Goal: Transaction & Acquisition: Book appointment/travel/reservation

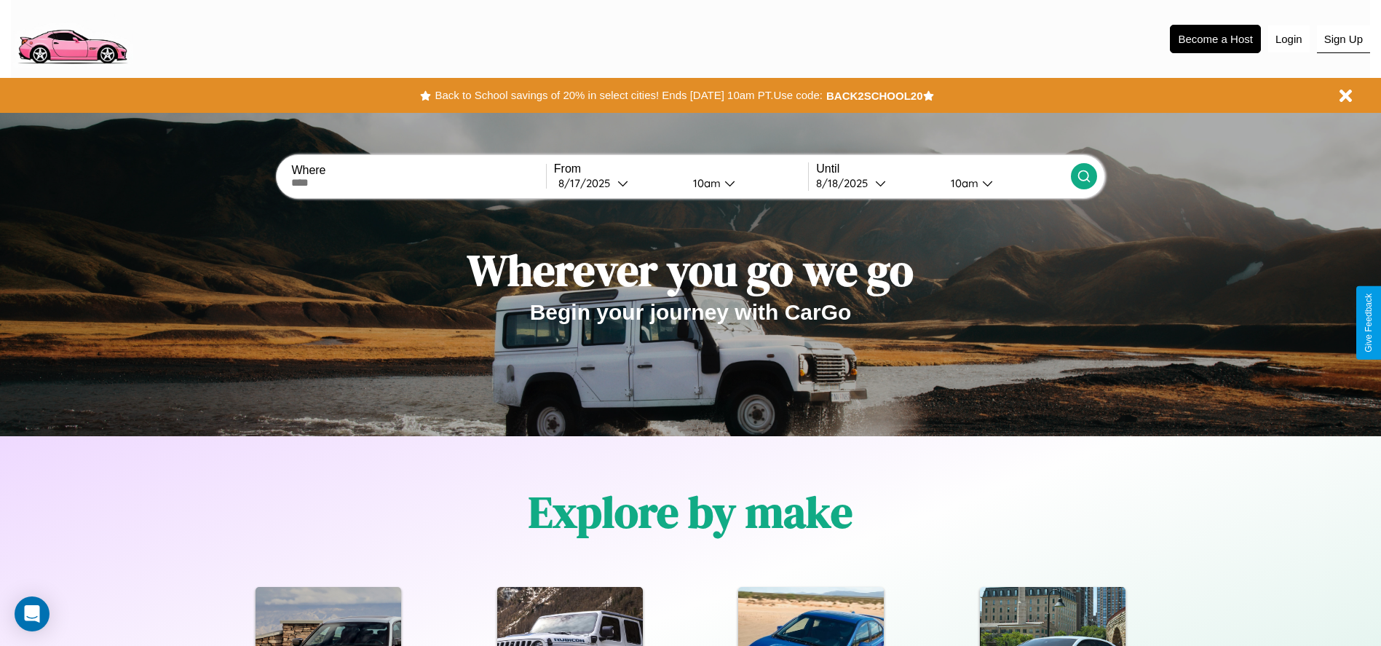
click at [1343, 39] on button "Sign Up" at bounding box center [1343, 39] width 53 height 28
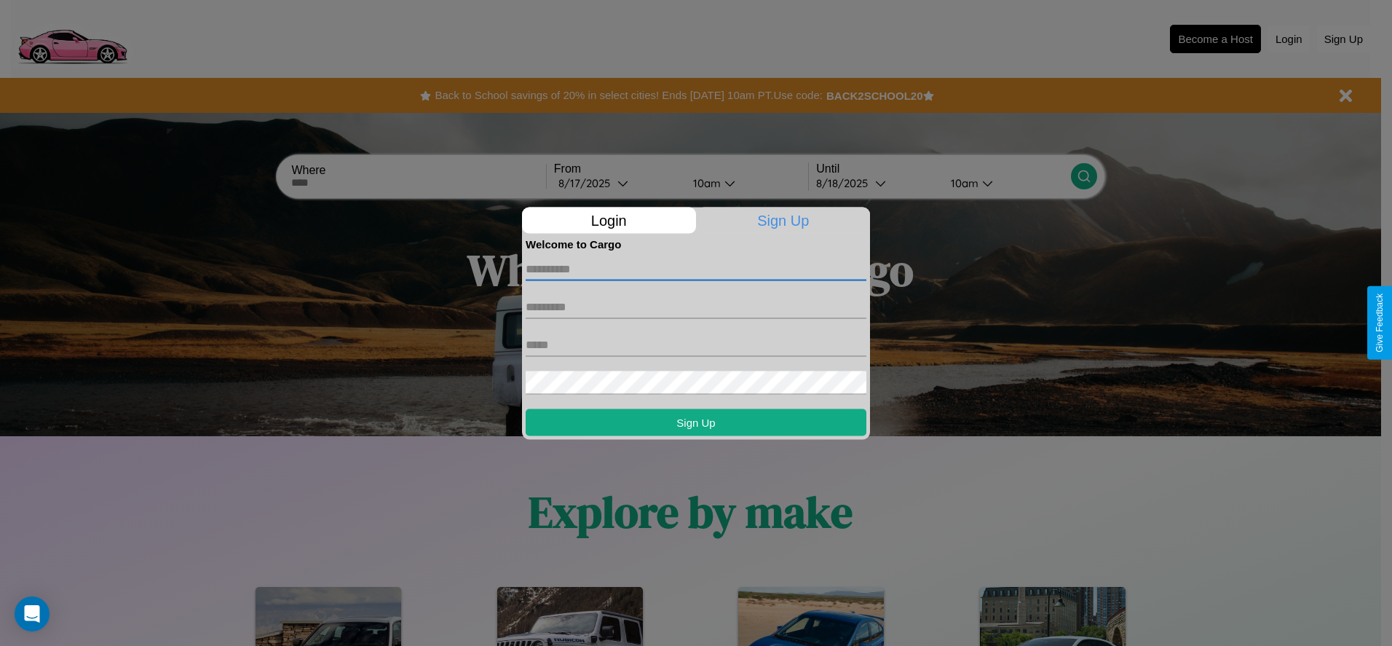
click at [696, 269] on input "text" at bounding box center [696, 268] width 341 height 23
type input "*******"
click at [696, 307] on input "text" at bounding box center [696, 306] width 341 height 23
type input "*******"
click at [696, 344] on input "text" at bounding box center [696, 344] width 341 height 23
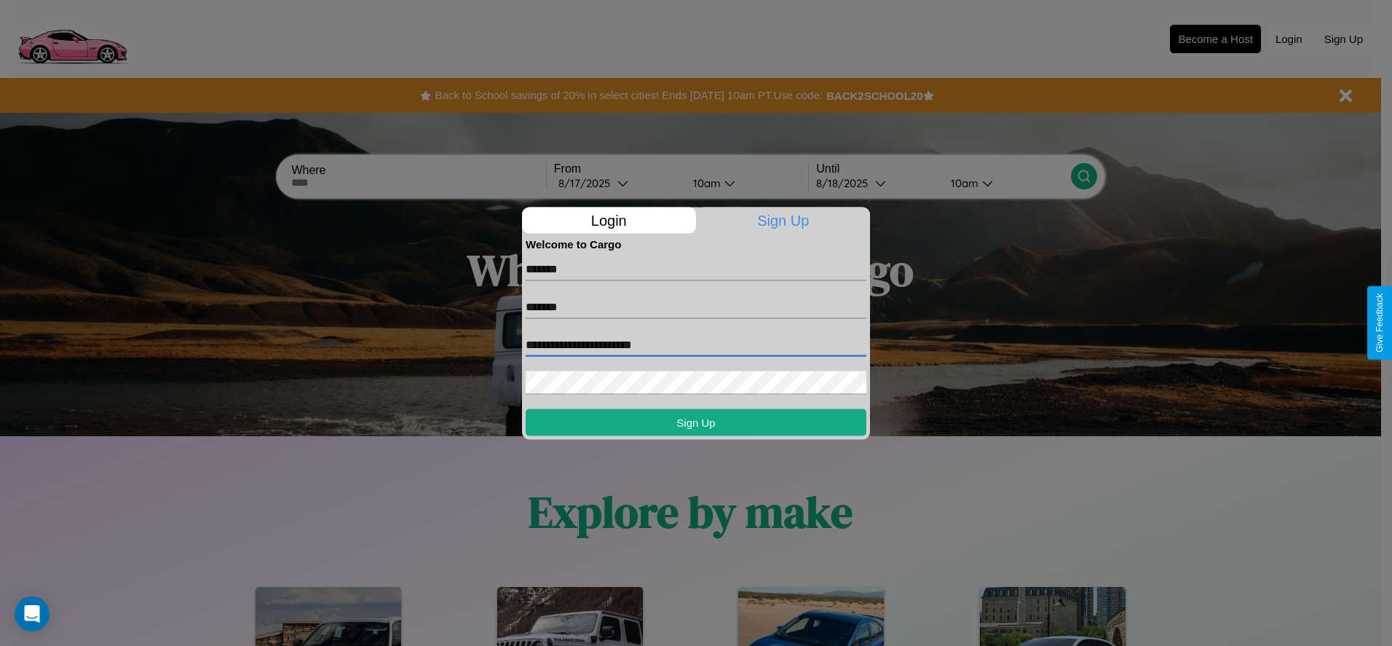
type input "**********"
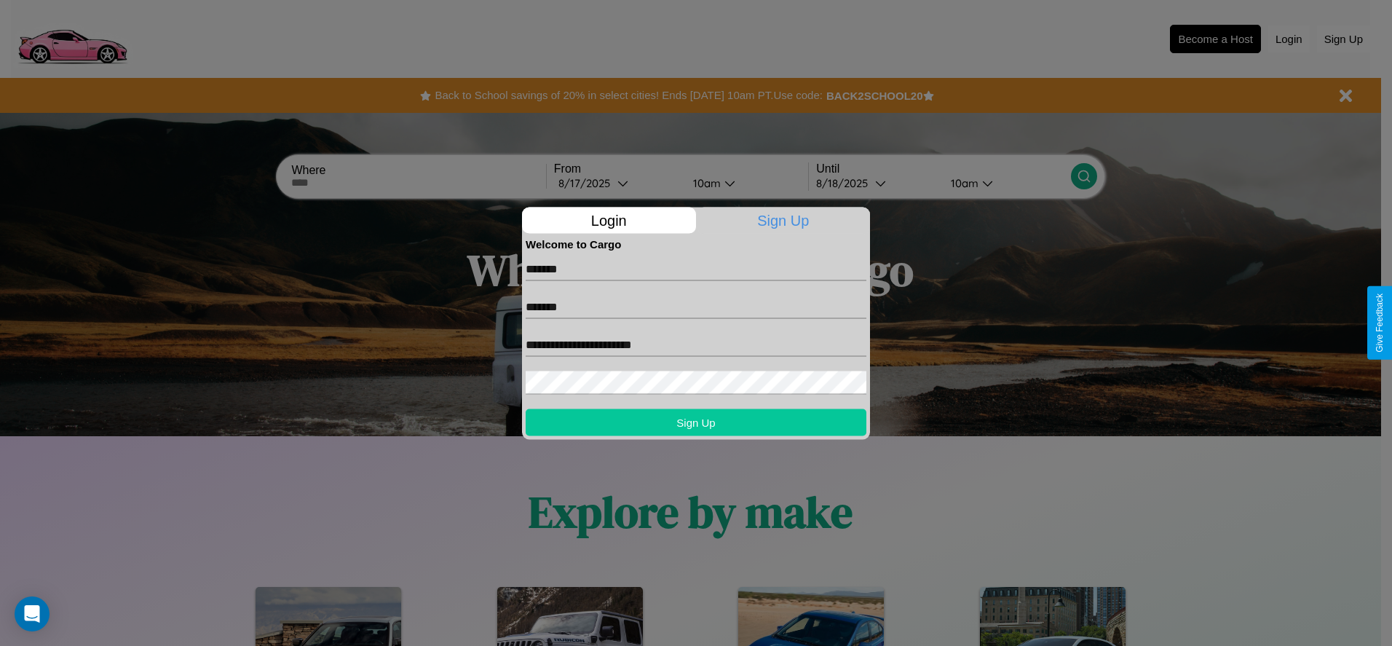
click at [696, 422] on button "Sign Up" at bounding box center [696, 421] width 341 height 27
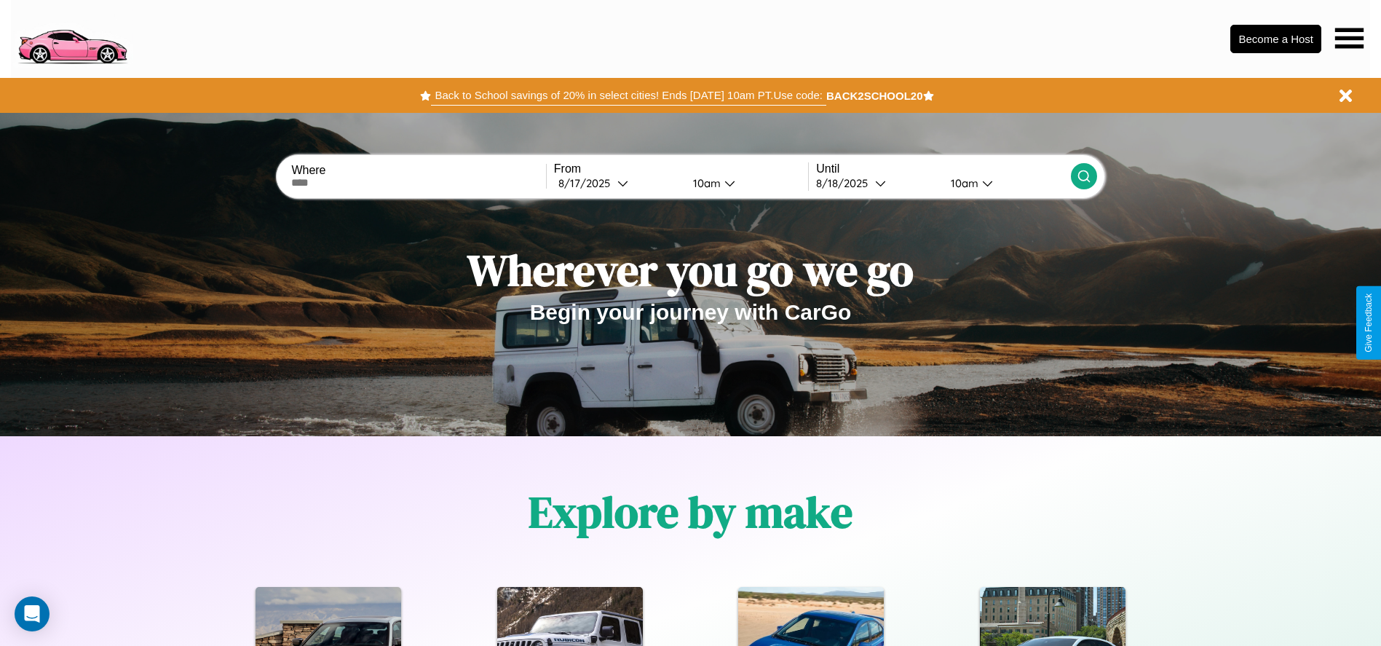
click at [628, 95] on button "Back to School savings of 20% in select cities! Ends 9/1 at 10am PT. Use code:" at bounding box center [628, 95] width 395 height 20
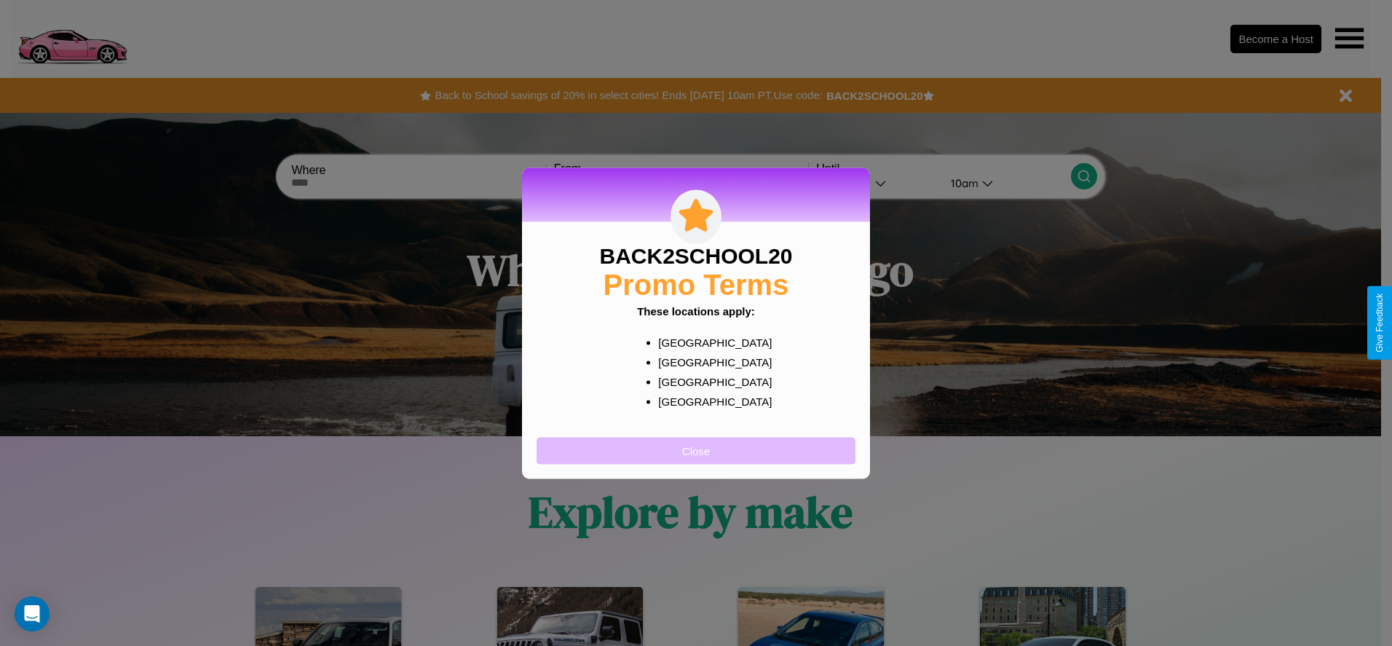
click at [696, 450] on button "Close" at bounding box center [696, 450] width 319 height 27
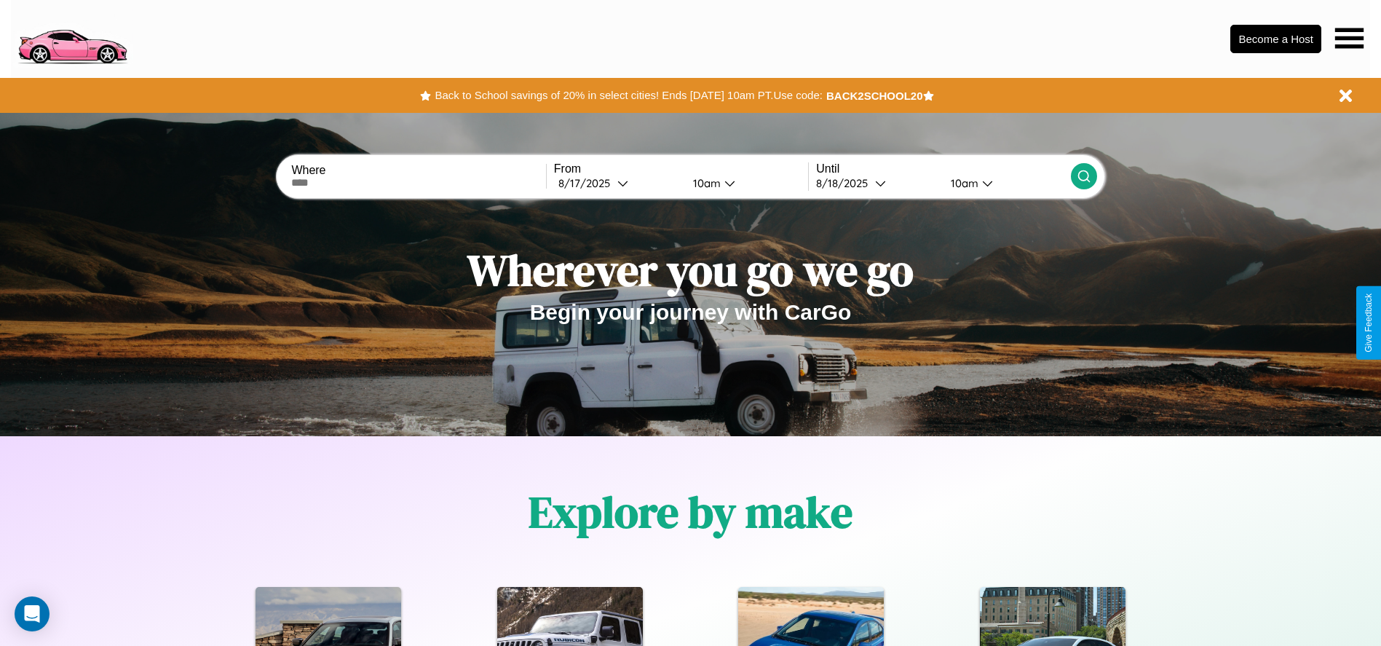
scroll to position [302, 0]
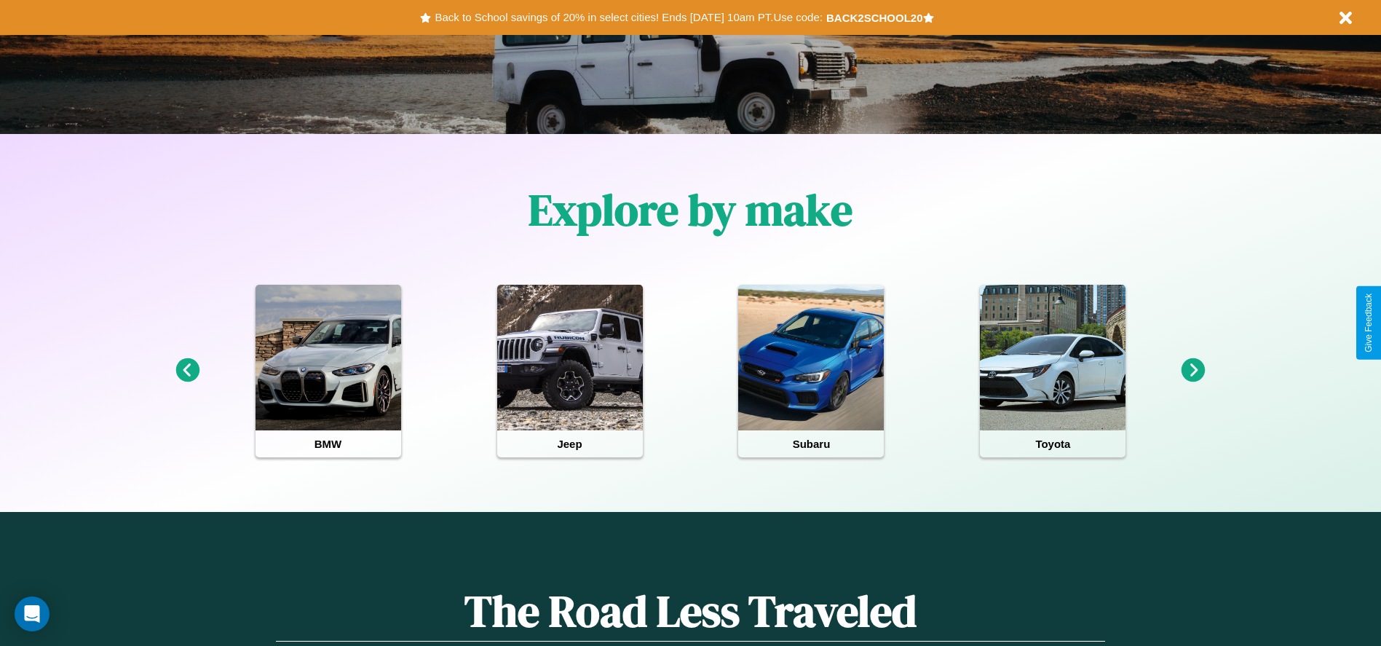
click at [1193, 371] on icon at bounding box center [1194, 370] width 24 height 24
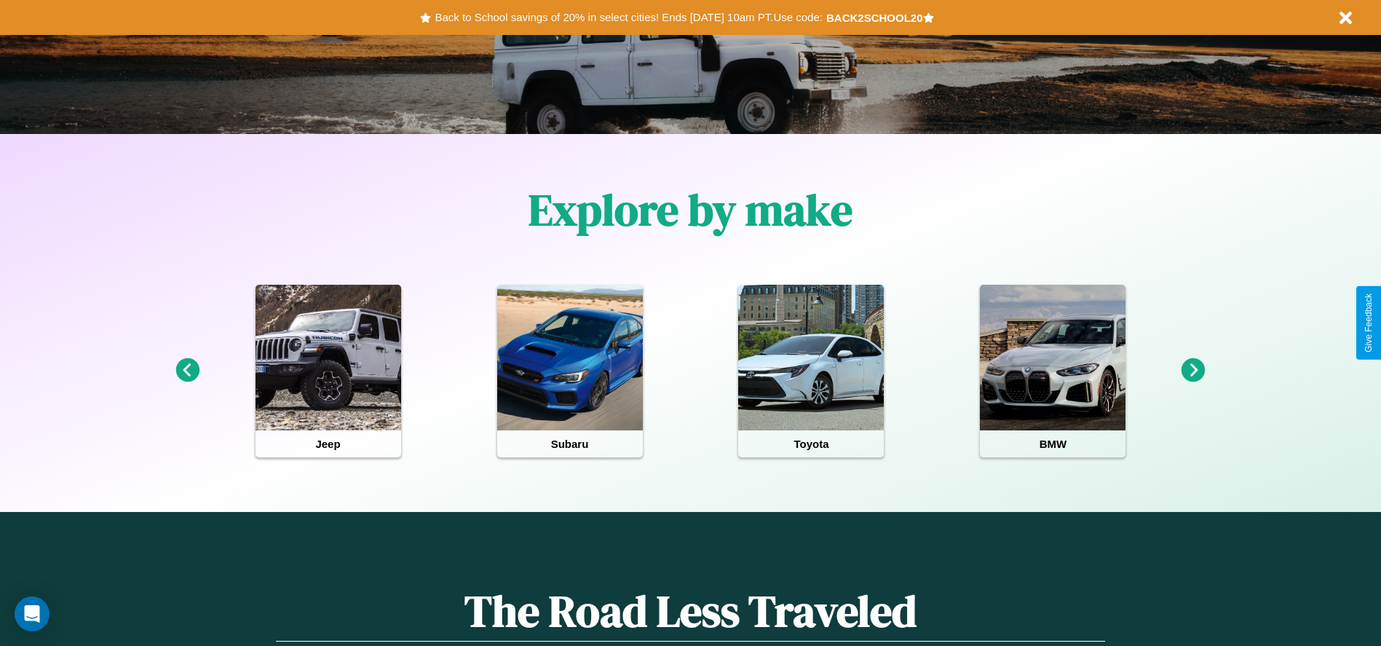
click at [1193, 371] on icon at bounding box center [1194, 370] width 24 height 24
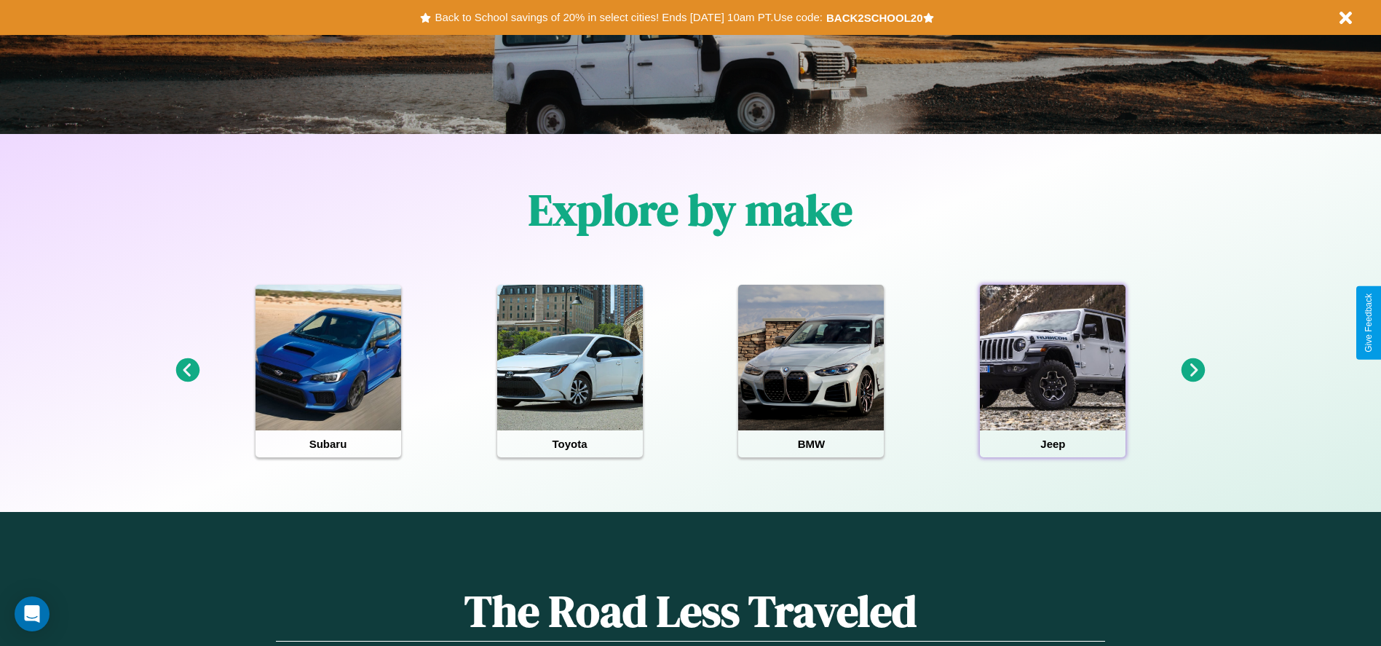
click at [1053, 371] on div at bounding box center [1053, 358] width 146 height 146
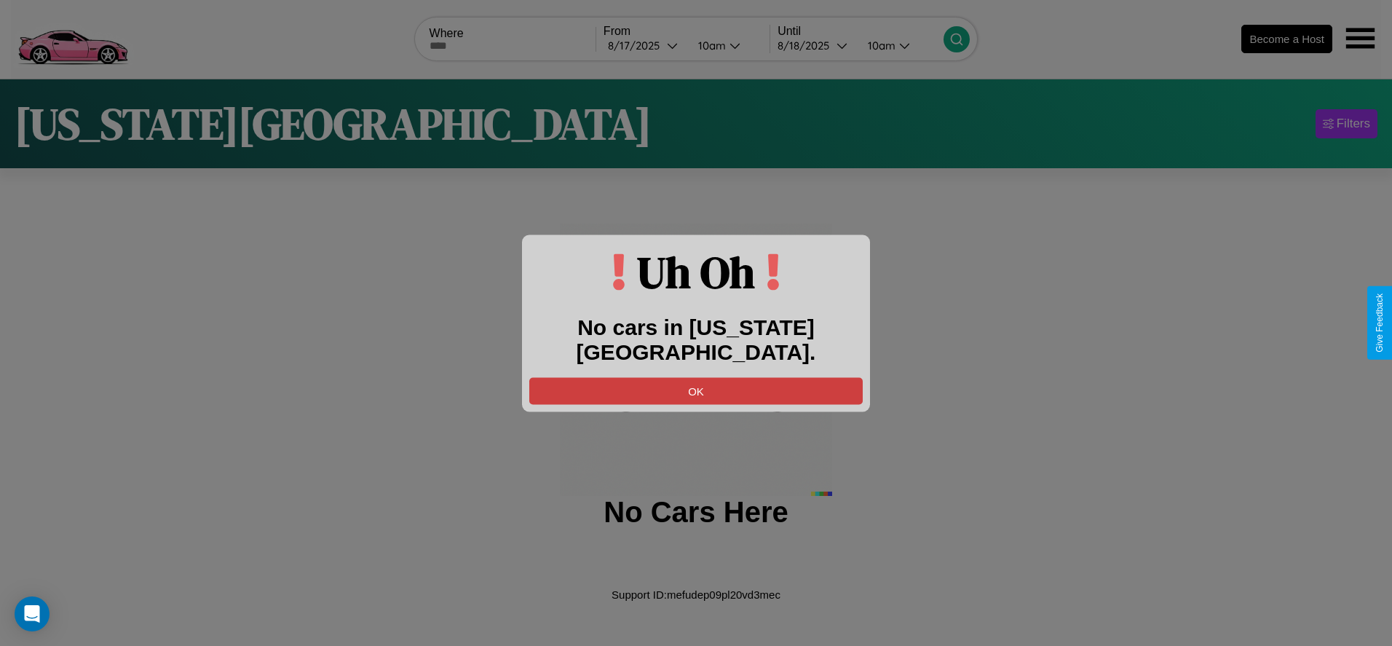
click at [696, 377] on button "OK" at bounding box center [695, 390] width 333 height 27
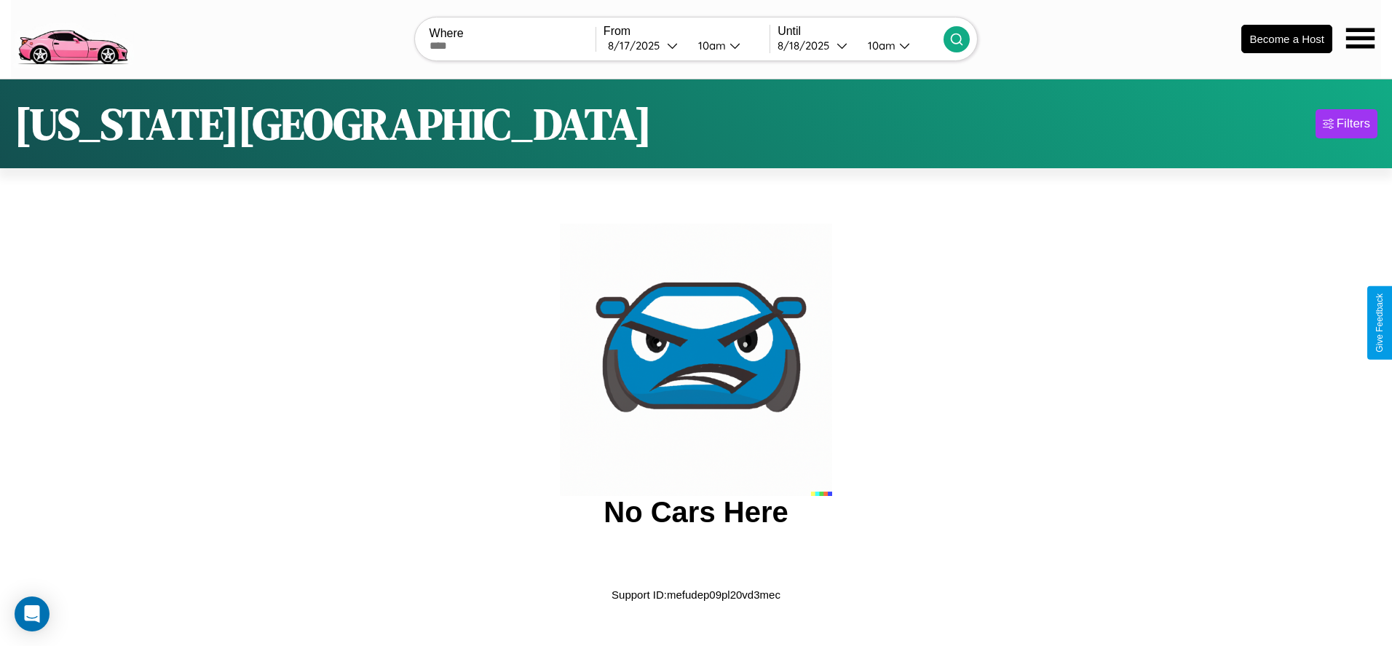
click at [512, 45] on input "text" at bounding box center [513, 46] width 166 height 12
type input "******"
click at [644, 45] on div "8 / 17 / 2025" at bounding box center [637, 46] width 59 height 14
select select "*"
select select "****"
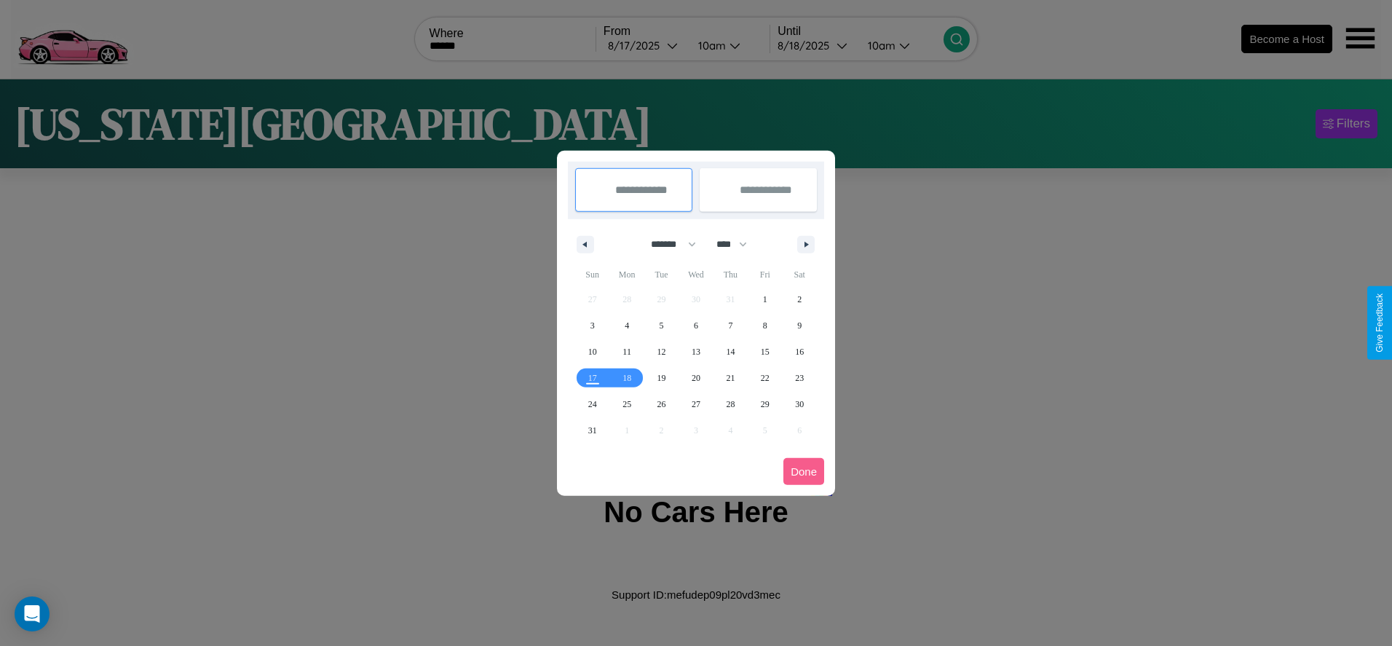
click at [667, 244] on select "******* ******** ***** ***** *** **** **** ****** ********* ******* ******** **…" at bounding box center [671, 244] width 62 height 24
select select "*"
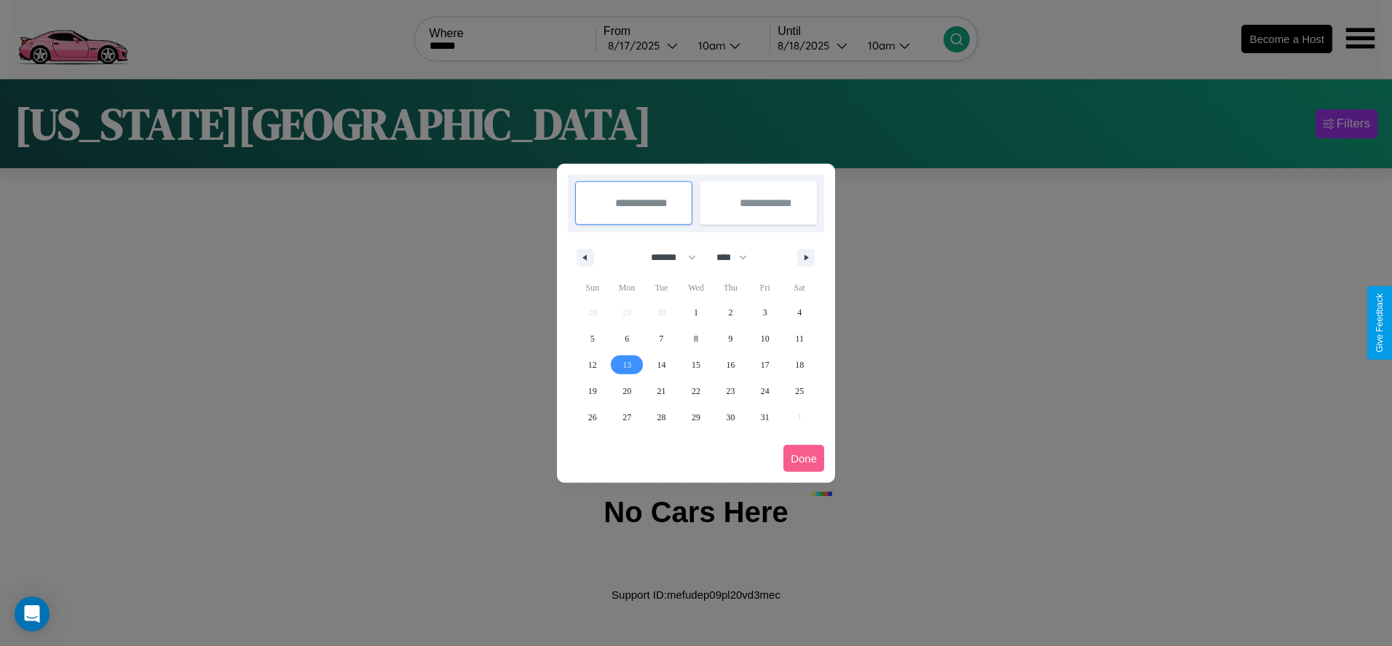
click at [627, 364] on span "13" at bounding box center [626, 365] width 9 height 26
type input "**********"
click at [730, 364] on span "16" at bounding box center [730, 365] width 9 height 26
type input "**********"
click at [804, 458] on button "Done" at bounding box center [803, 458] width 41 height 27
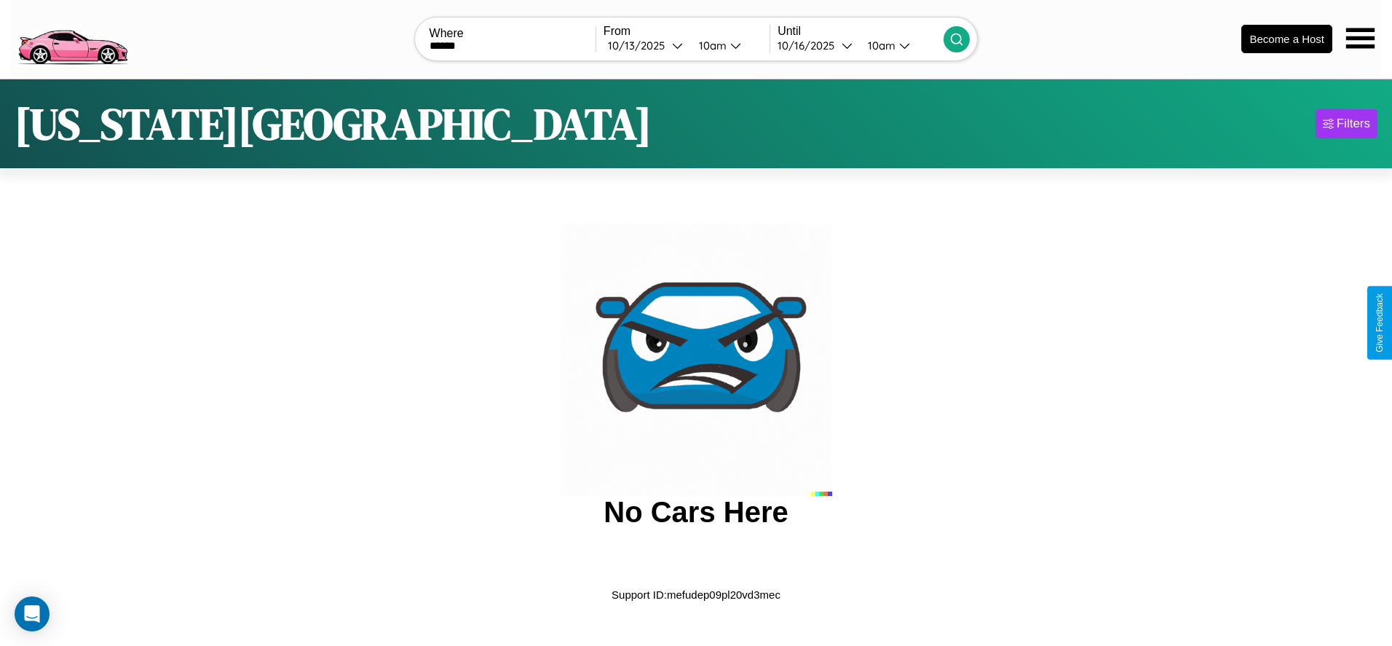
click at [957, 39] on icon at bounding box center [956, 39] width 15 height 15
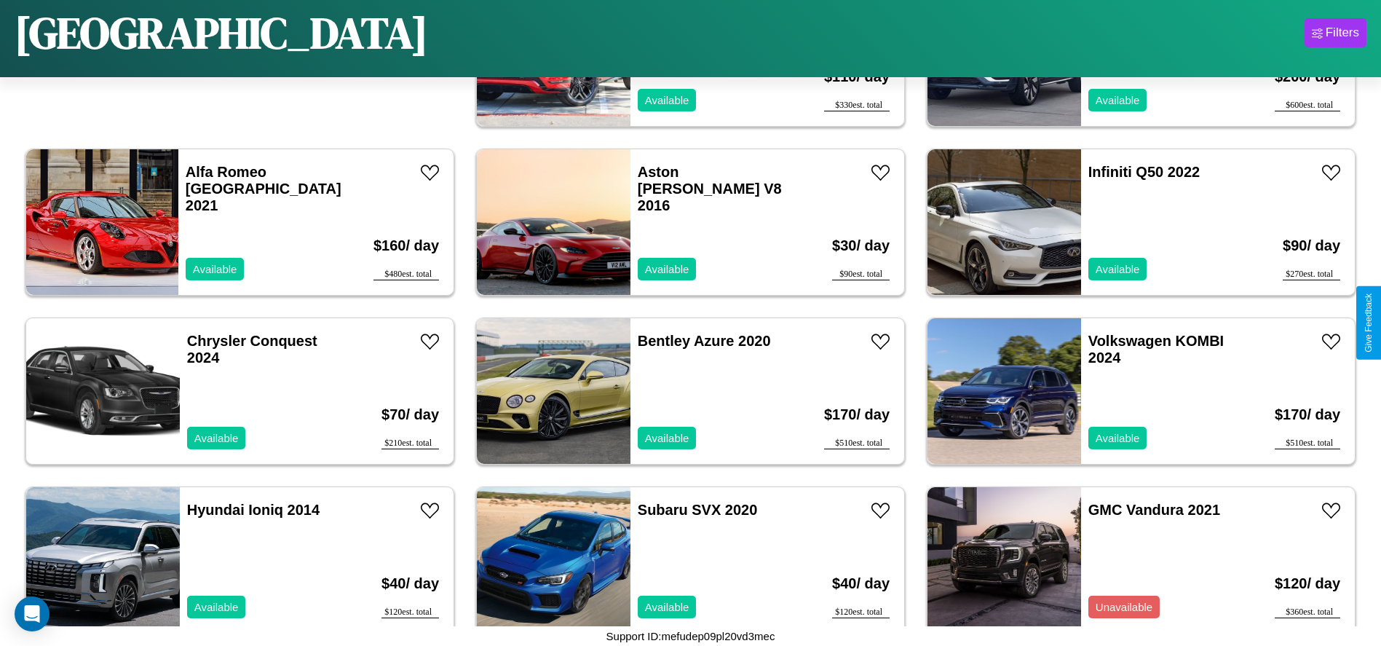
scroll to position [500, 0]
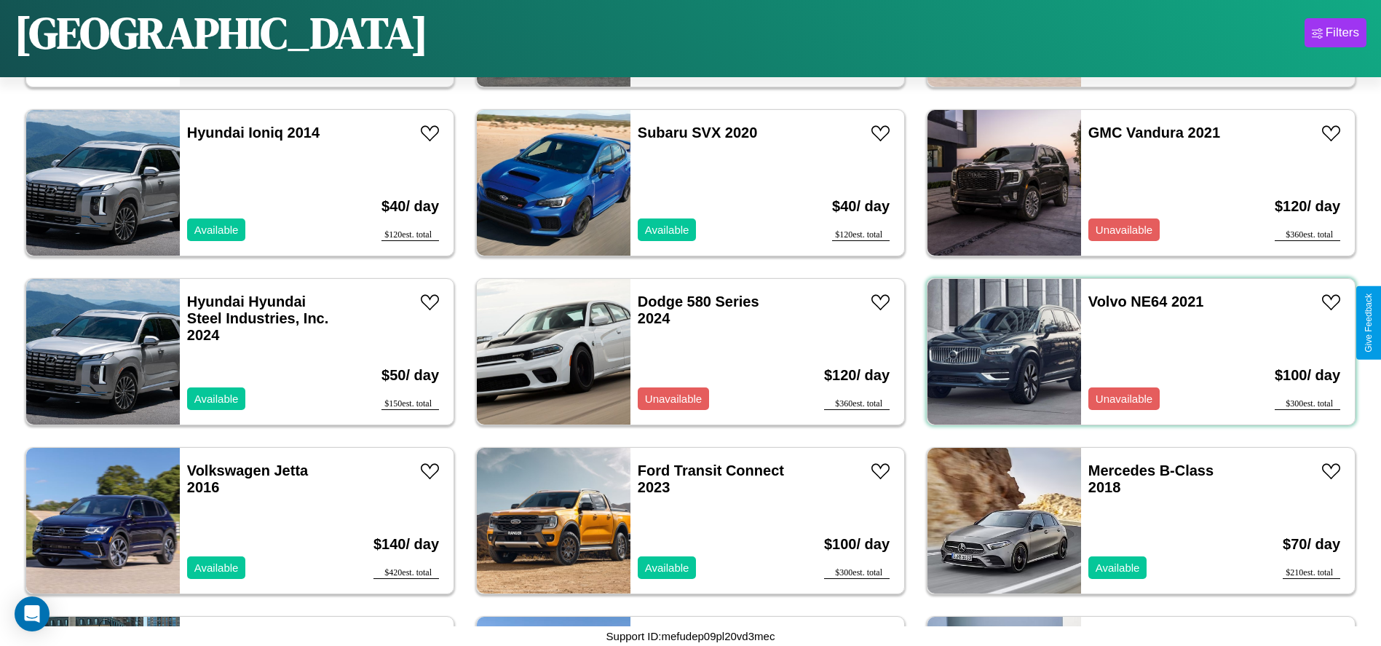
click at [1132, 352] on div "Volvo NE64 2021 Unavailable" at bounding box center [1165, 352] width 168 height 146
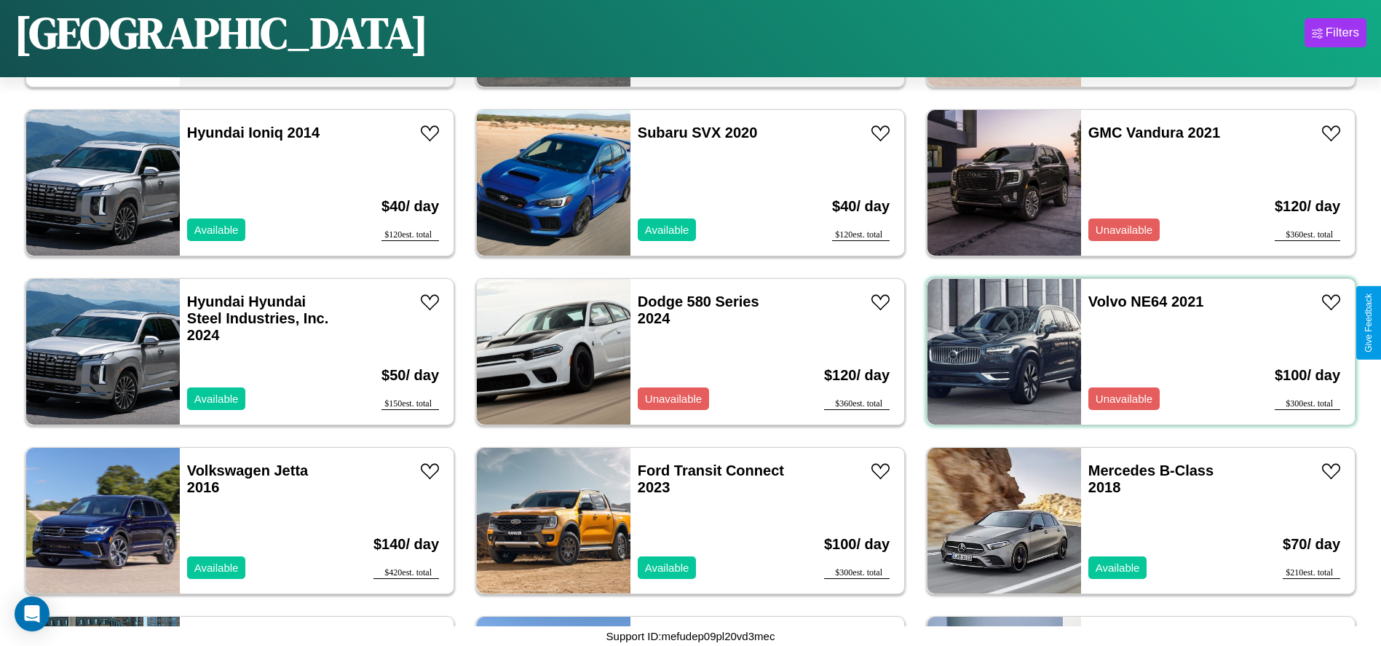
click at [1132, 352] on div "Volvo NE64 2021 Unavailable" at bounding box center [1165, 352] width 168 height 146
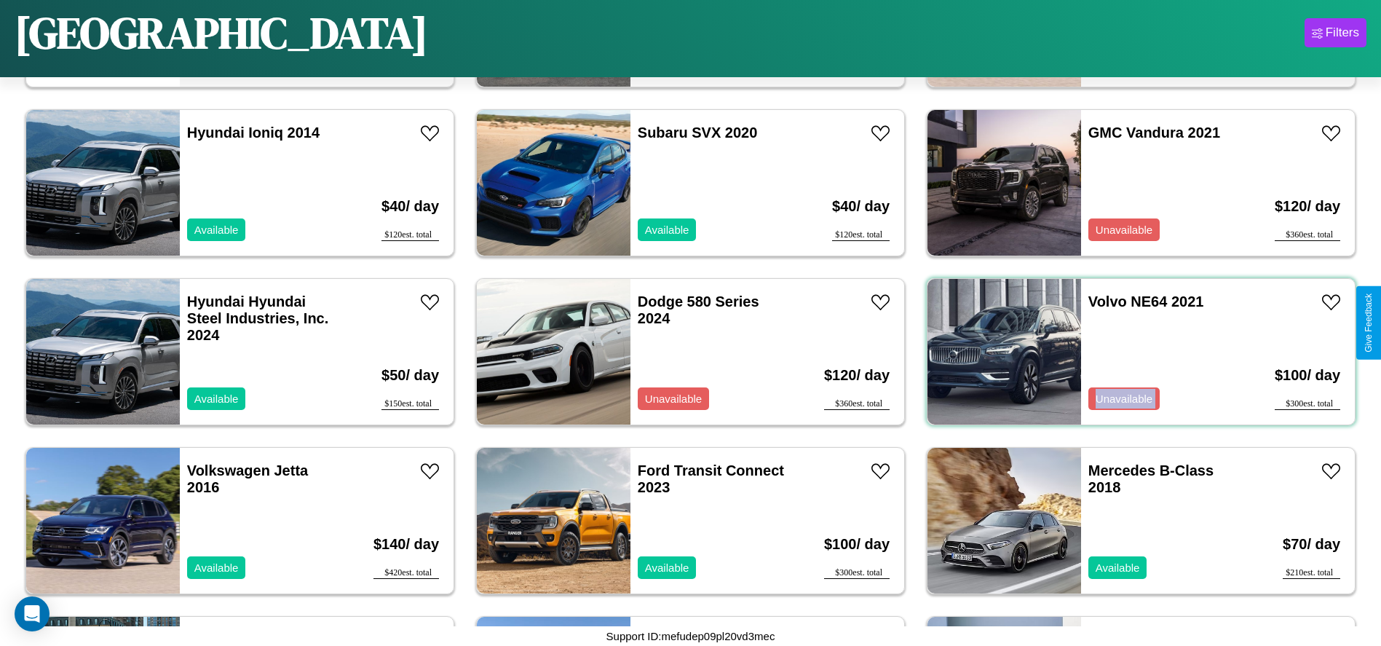
click at [1132, 352] on div "Volvo NE64 2021 Unavailable" at bounding box center [1165, 352] width 168 height 146
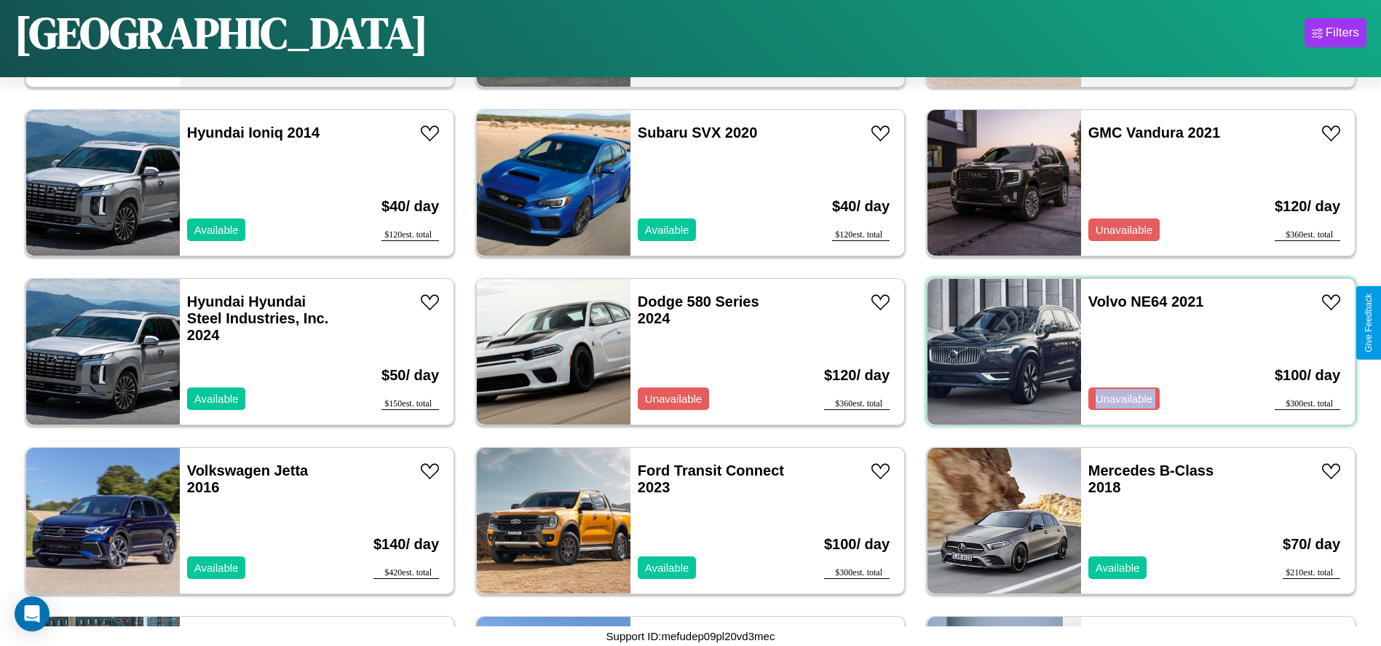
click at [1132, 352] on div "Volvo NE64 2021 Unavailable" at bounding box center [1165, 352] width 168 height 146
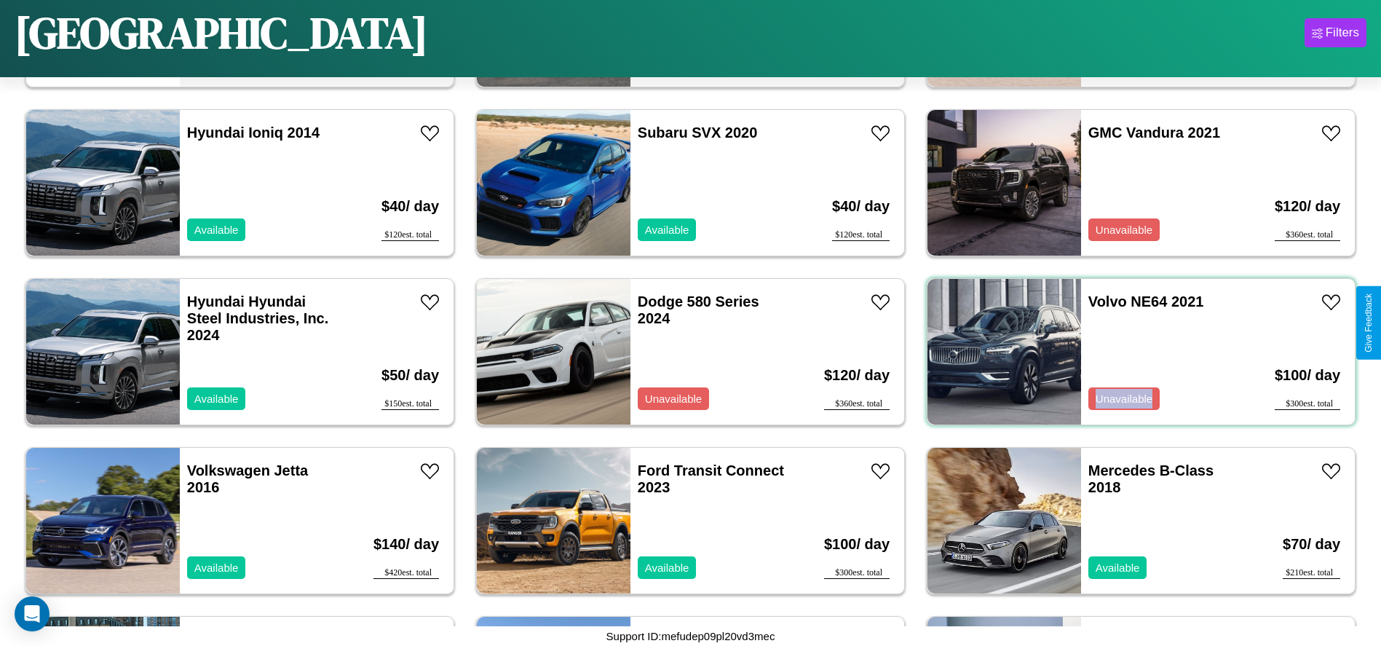
click at [1132, 352] on div "Volvo NE64 2021 Unavailable" at bounding box center [1165, 352] width 168 height 146
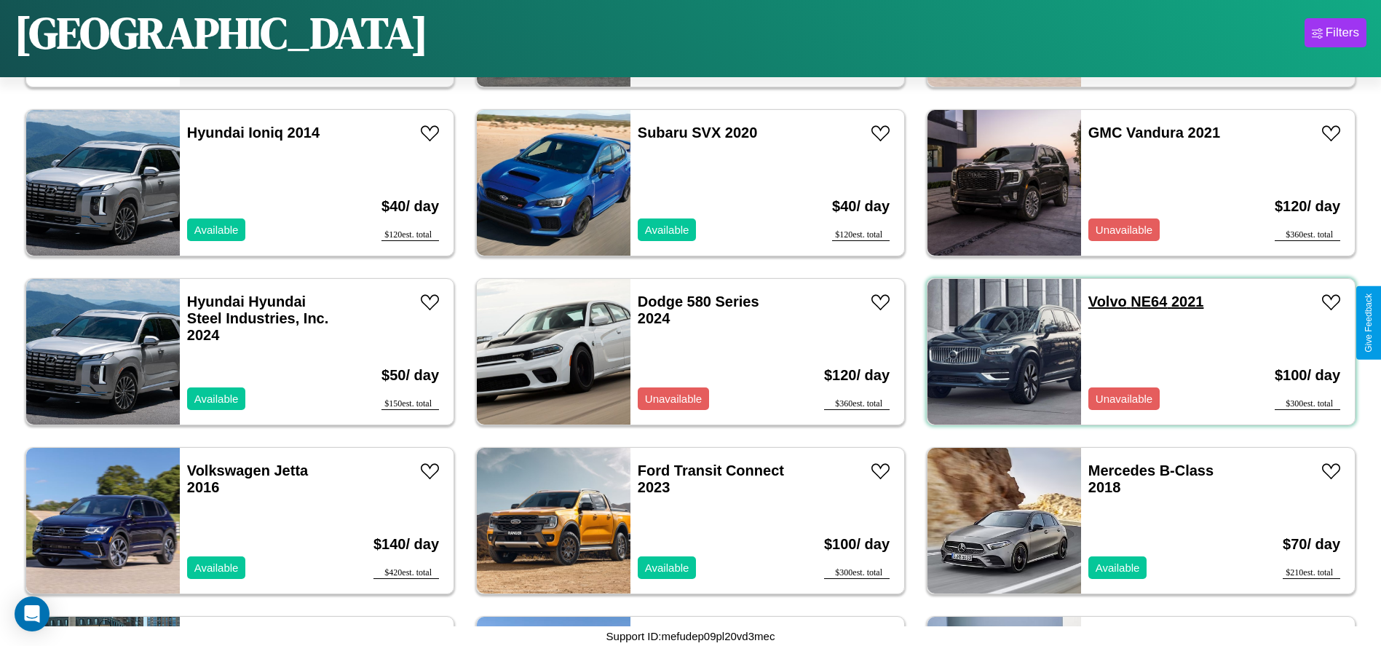
click at [1099, 301] on link "Volvo NE64 2021" at bounding box center [1146, 301] width 116 height 16
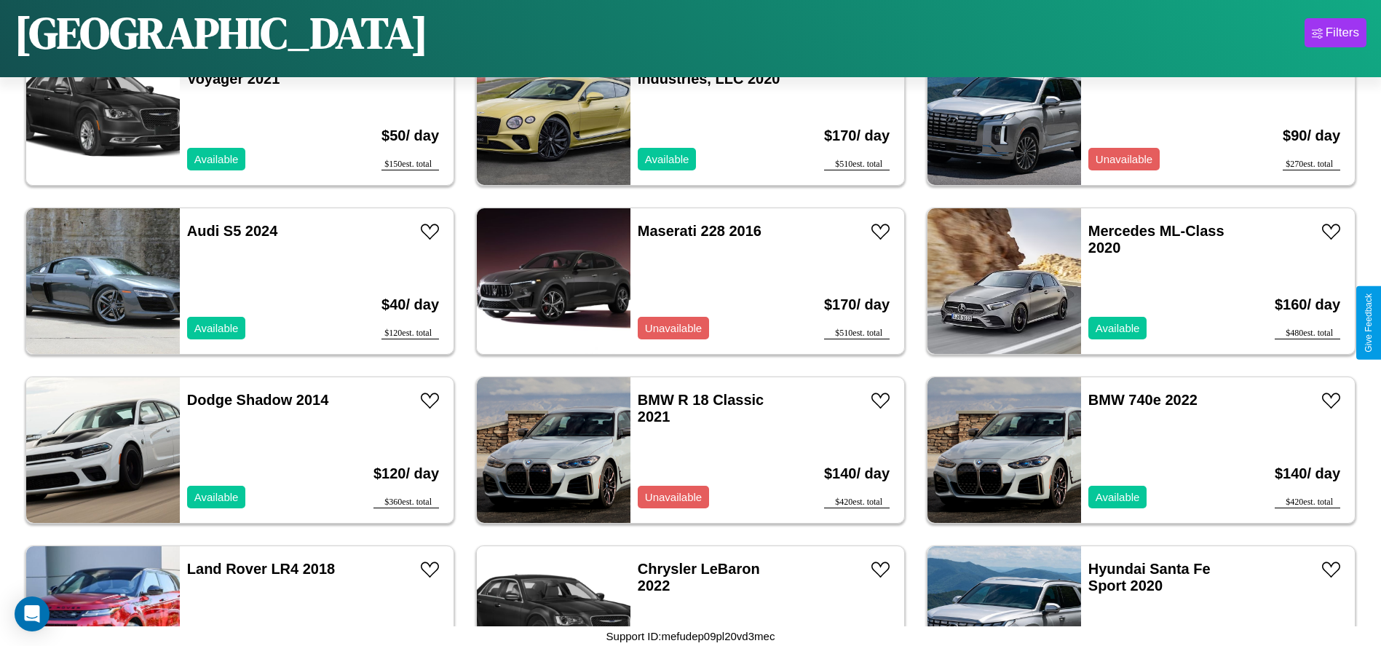
scroll to position [5905, 0]
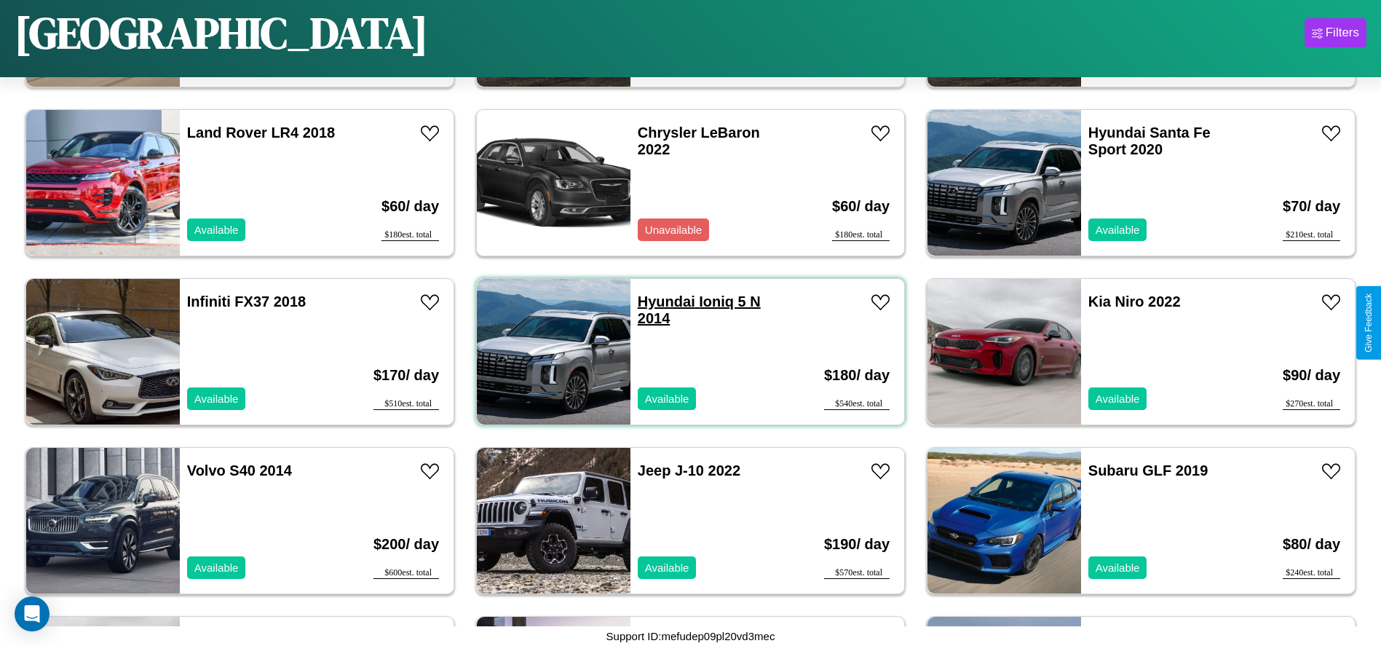
click at [661, 301] on link "Hyundai Ioniq 5 N 2014" at bounding box center [699, 309] width 123 height 33
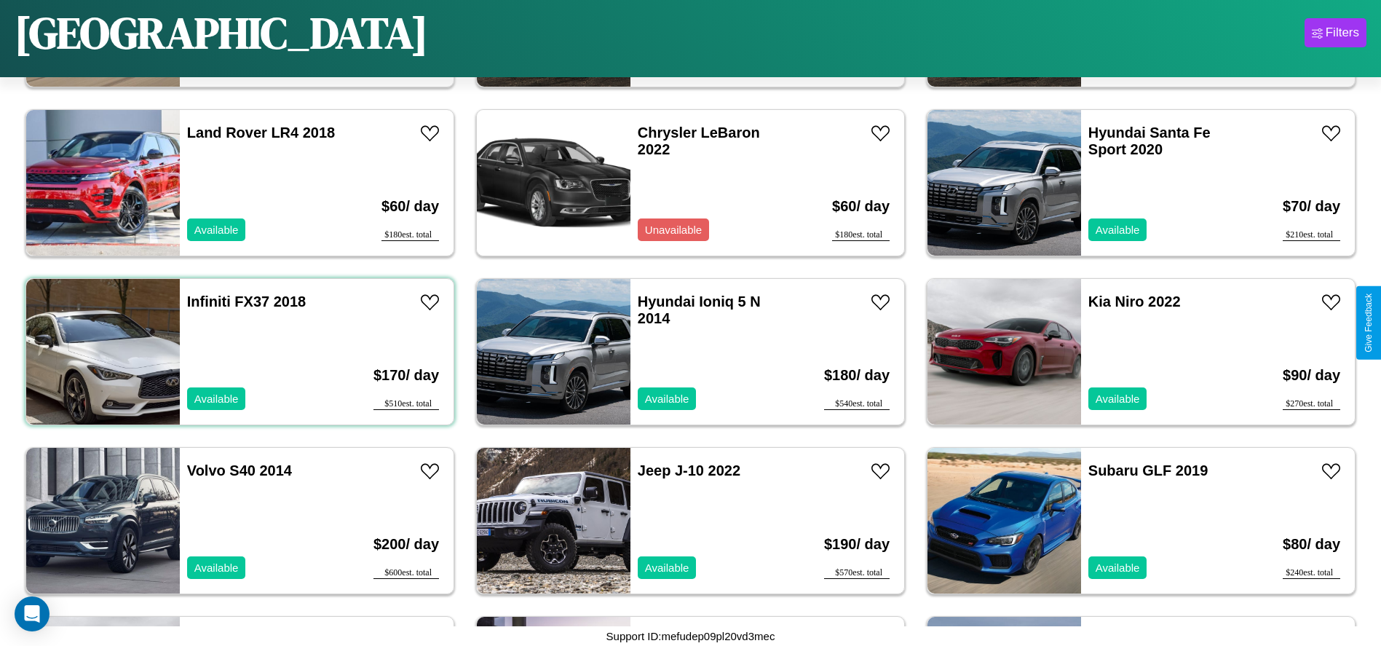
click at [238, 352] on div "Infiniti FX37 2018 Available" at bounding box center [264, 352] width 168 height 146
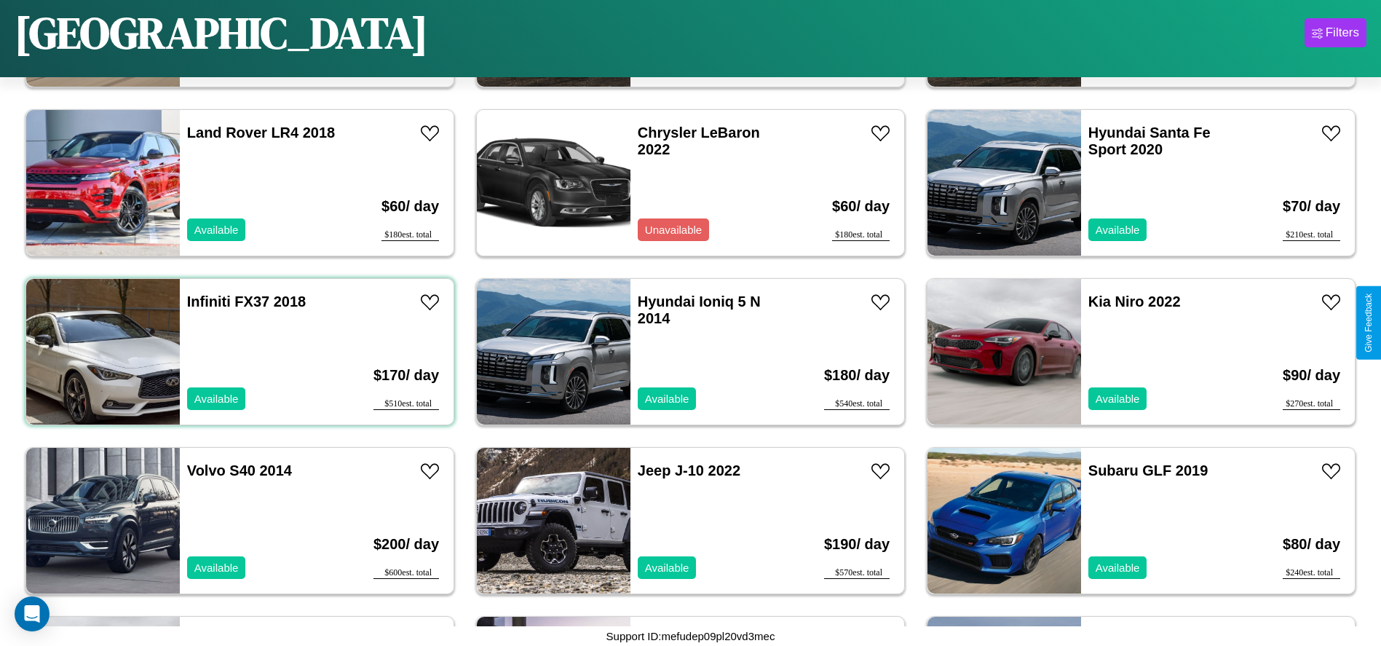
click at [238, 352] on div "Infiniti FX37 2018 Available" at bounding box center [264, 352] width 168 height 146
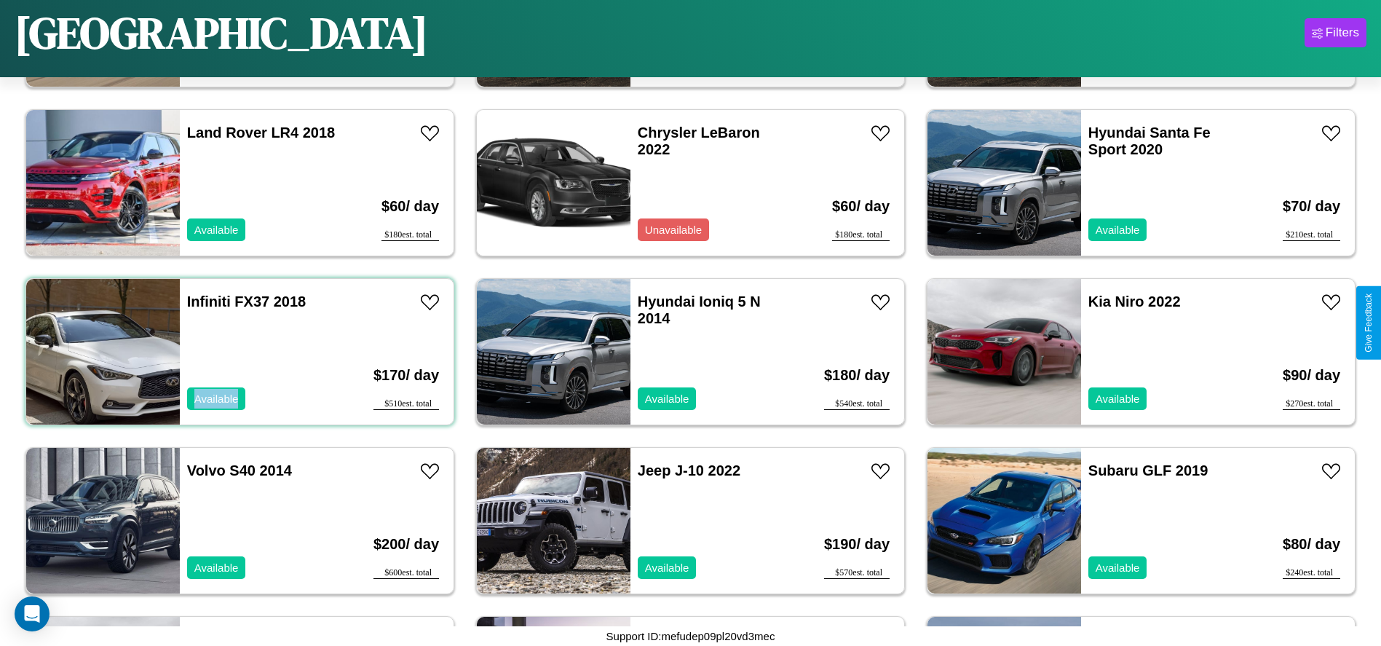
click at [238, 352] on div "Infiniti FX37 2018 Available" at bounding box center [264, 352] width 168 height 146
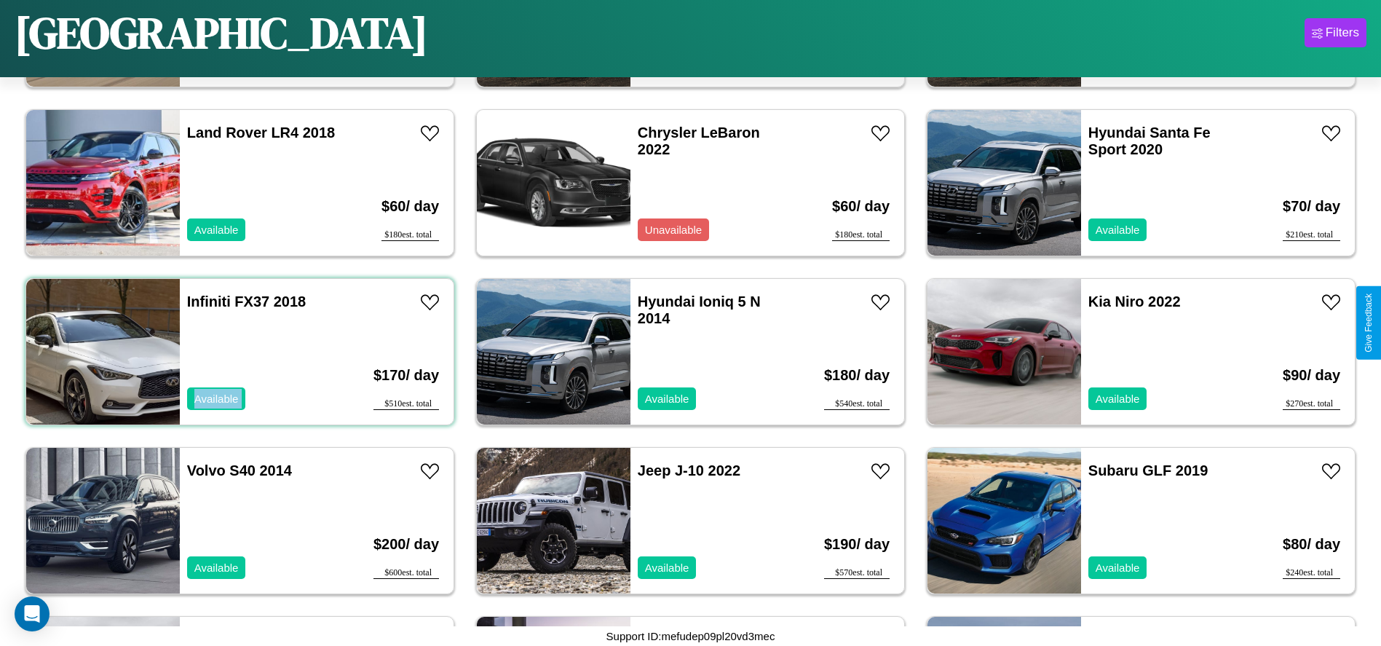
click at [238, 352] on div "Infiniti FX37 2018 Available" at bounding box center [264, 352] width 168 height 146
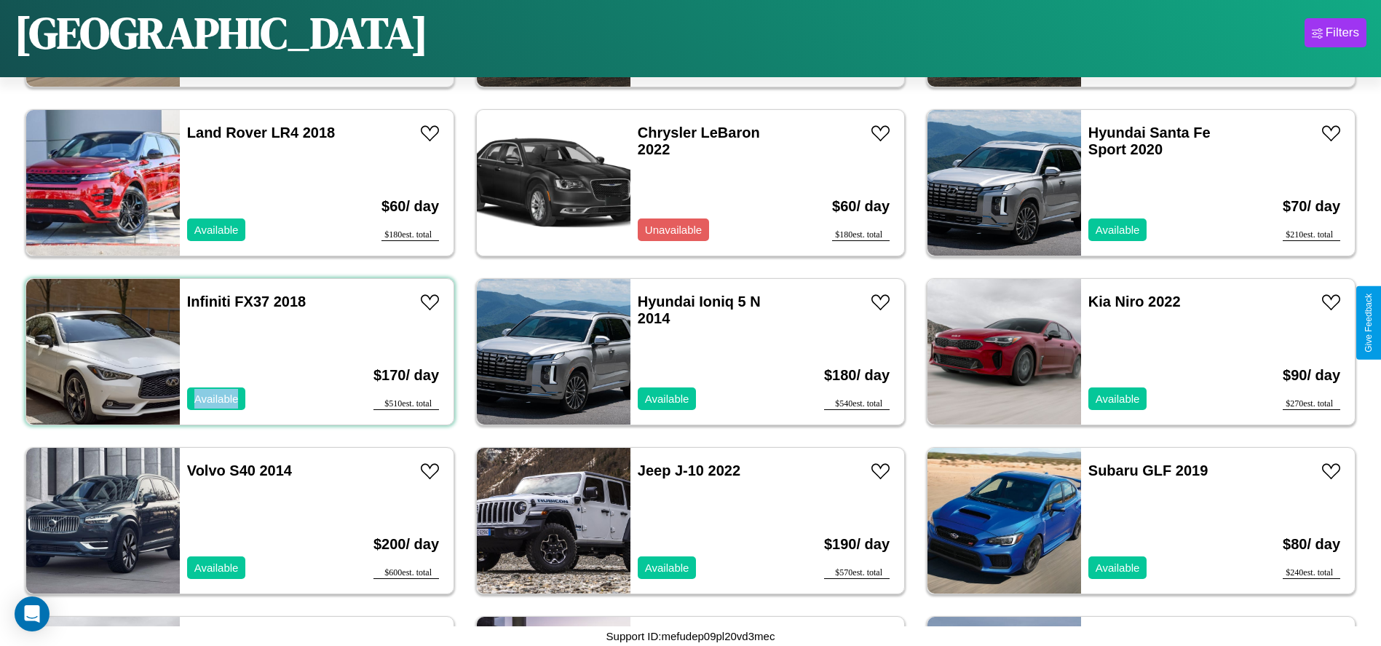
click at [238, 352] on div "Infiniti FX37 2018 Available" at bounding box center [264, 352] width 168 height 146
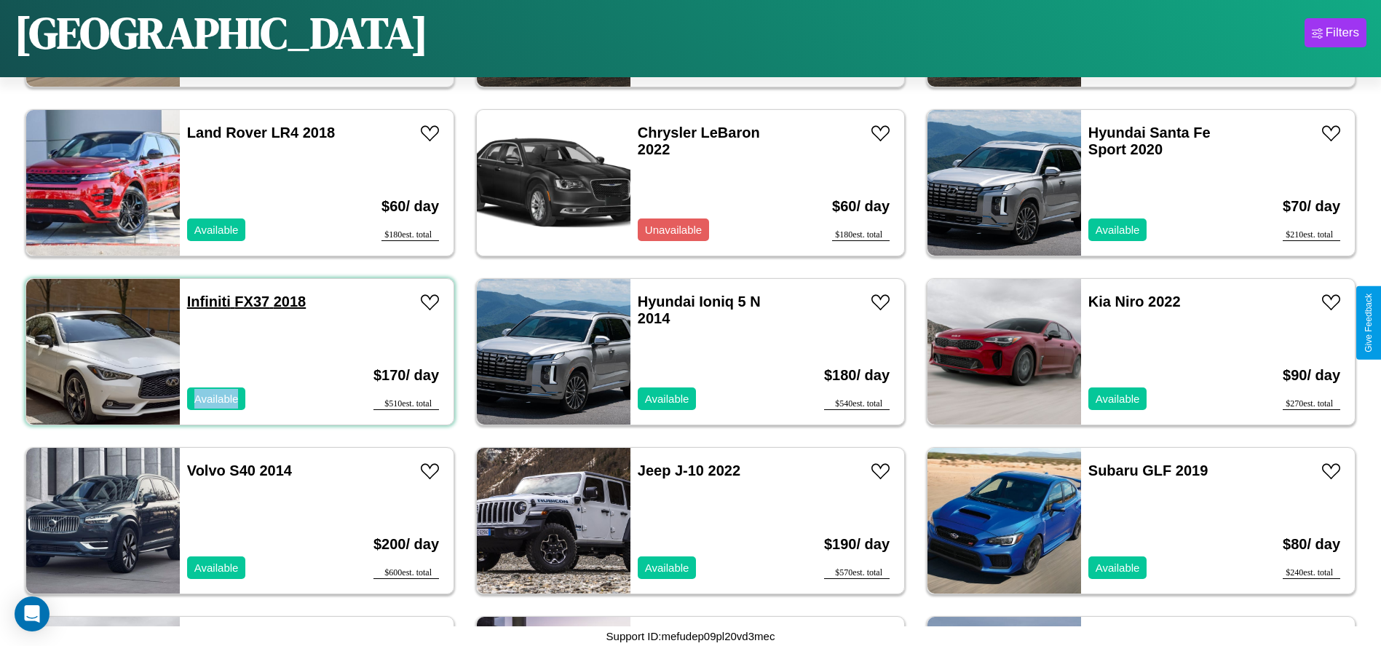
click at [207, 301] on link "Infiniti FX37 2018" at bounding box center [246, 301] width 119 height 16
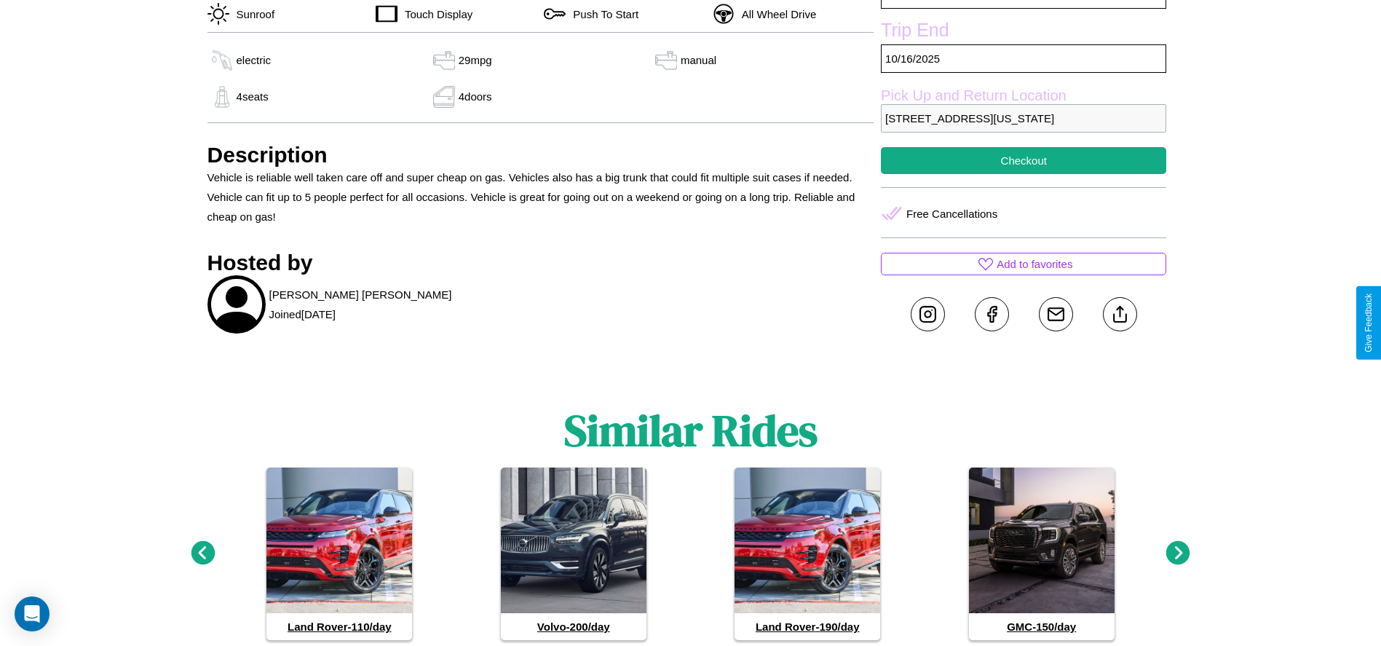
scroll to position [721, 0]
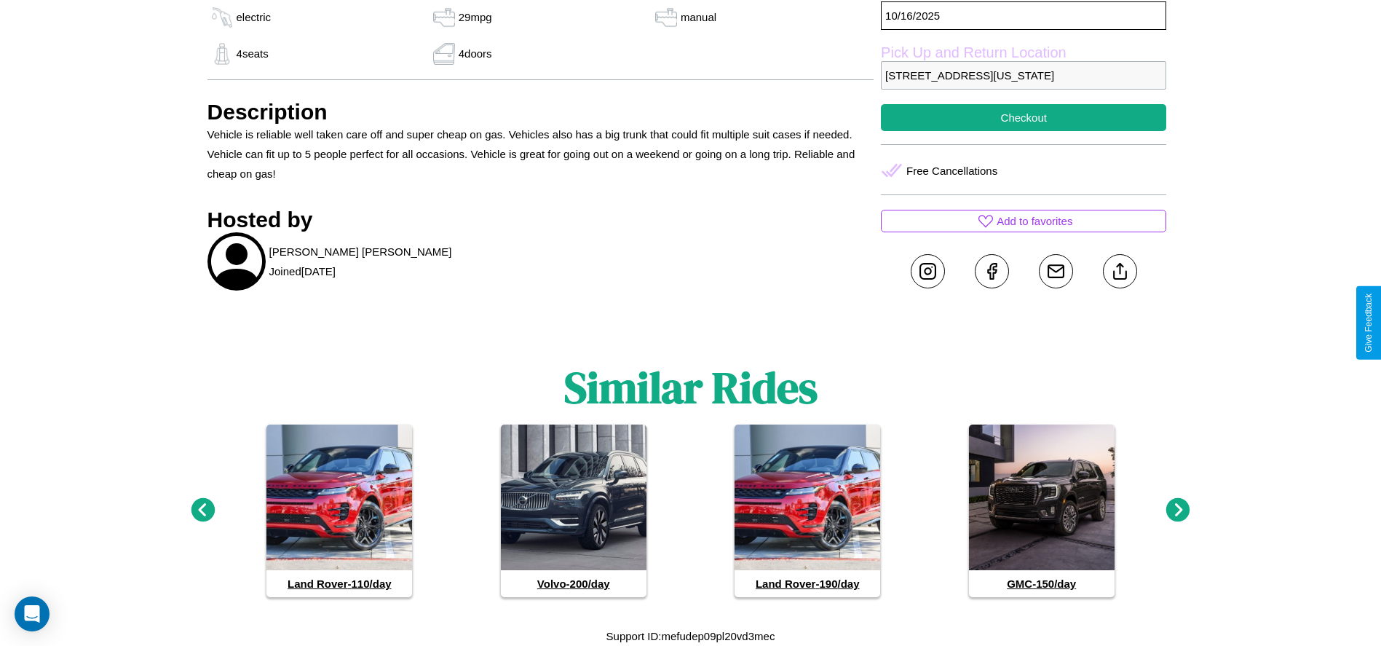
click at [1178, 510] on icon at bounding box center [1178, 510] width 24 height 24
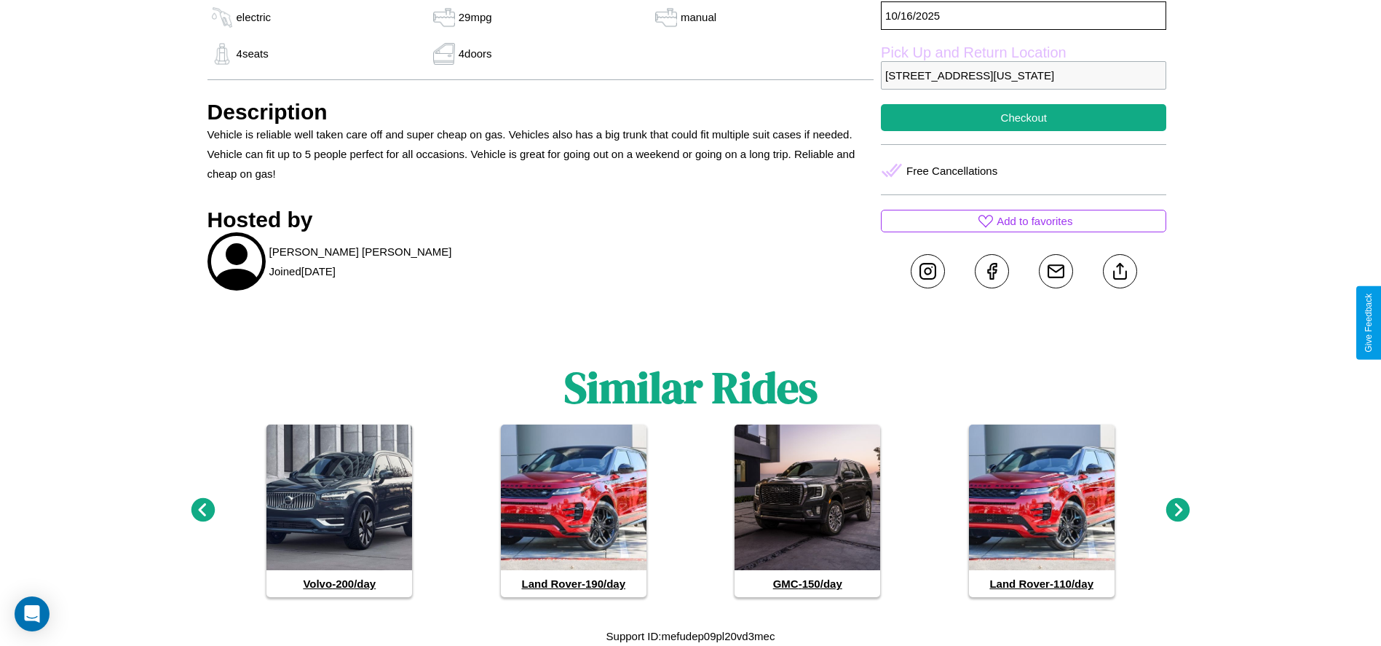
click at [1178, 510] on icon at bounding box center [1178, 510] width 24 height 24
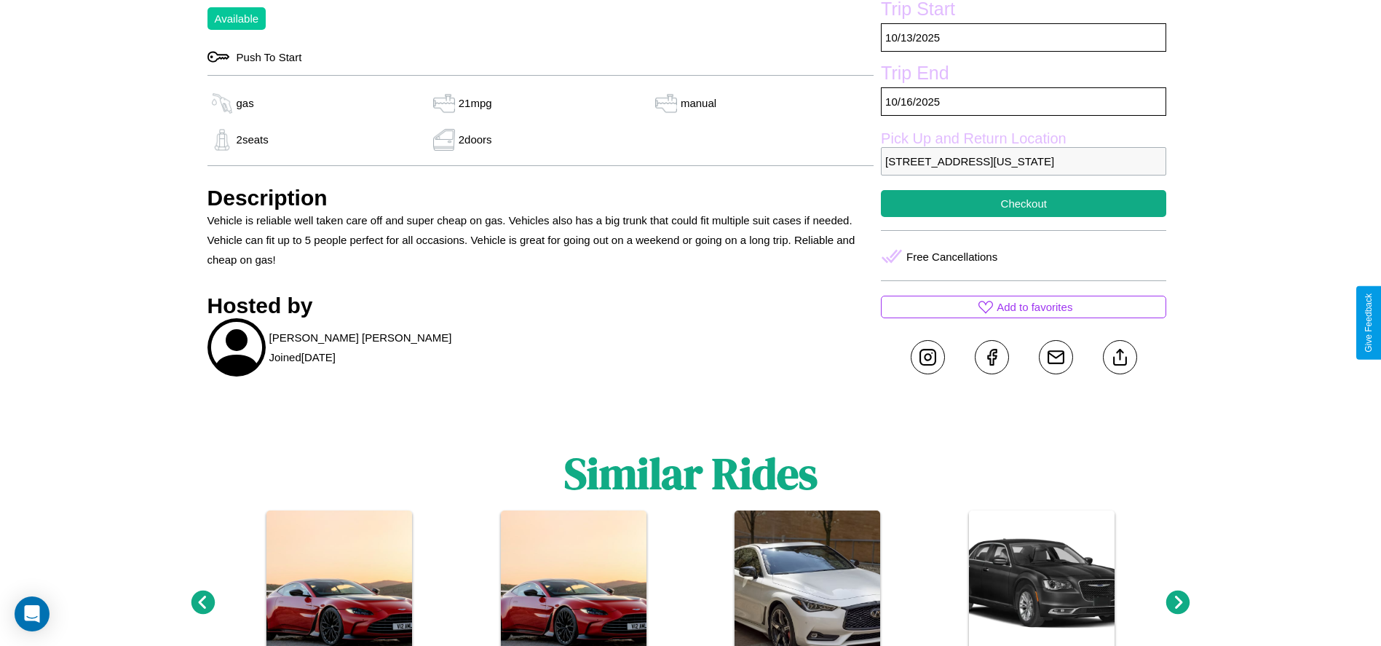
scroll to position [642, 0]
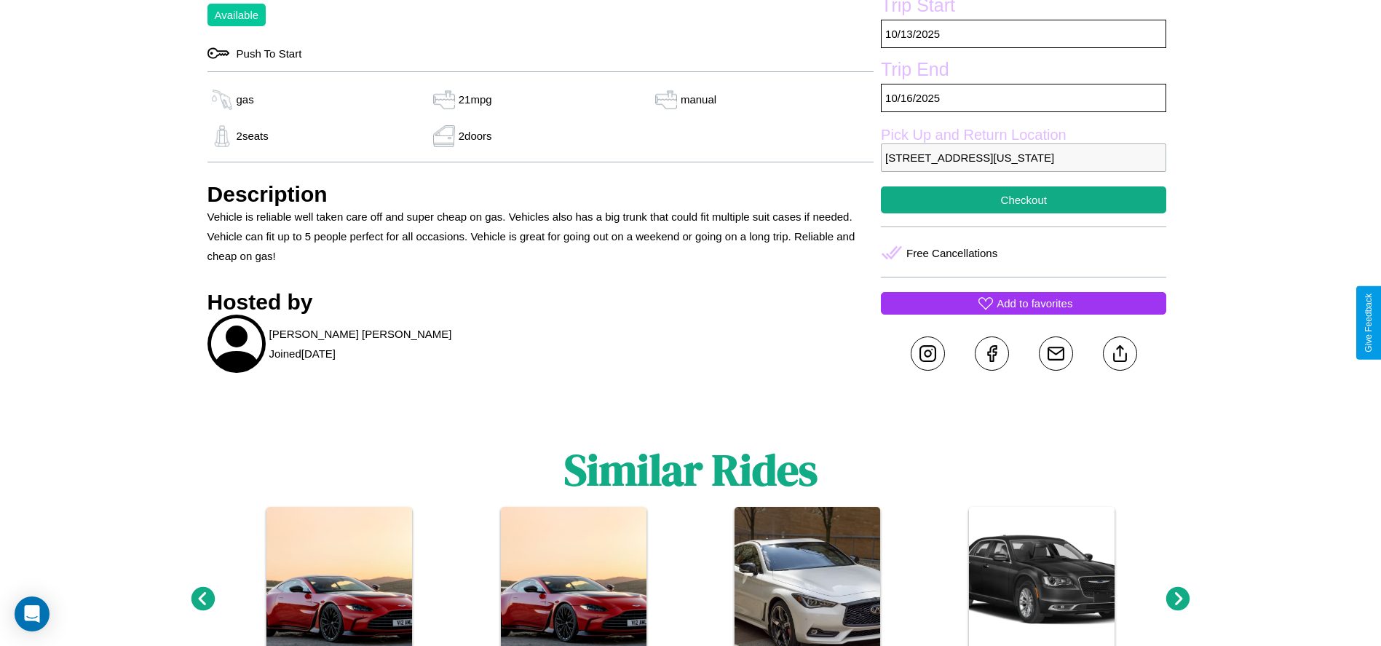
click at [1024, 313] on p "Add to favorites" at bounding box center [1035, 303] width 76 height 20
